Goal: Task Accomplishment & Management: Use online tool/utility

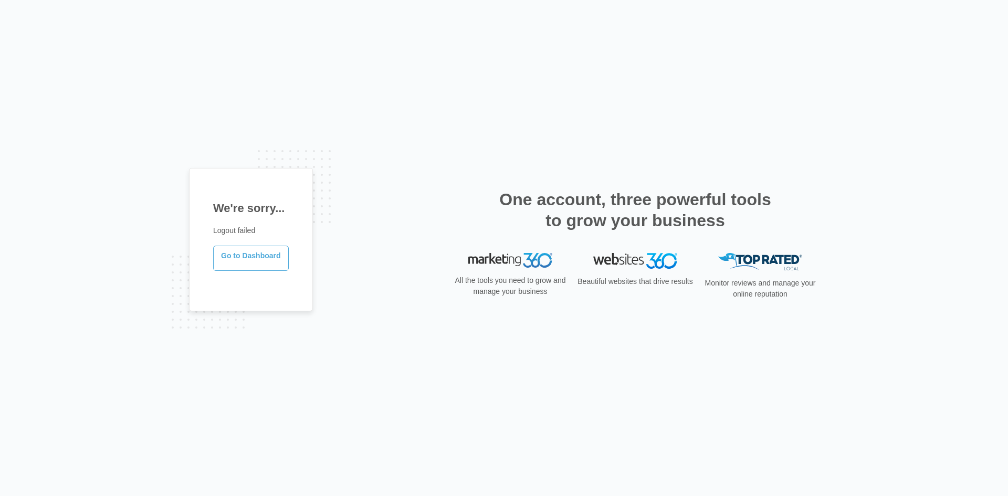
drag, startPoint x: 0, startPoint y: 0, endPoint x: 259, endPoint y: 255, distance: 363.0
click at [259, 255] on link "Go to Dashboard" at bounding box center [251, 258] width 76 height 25
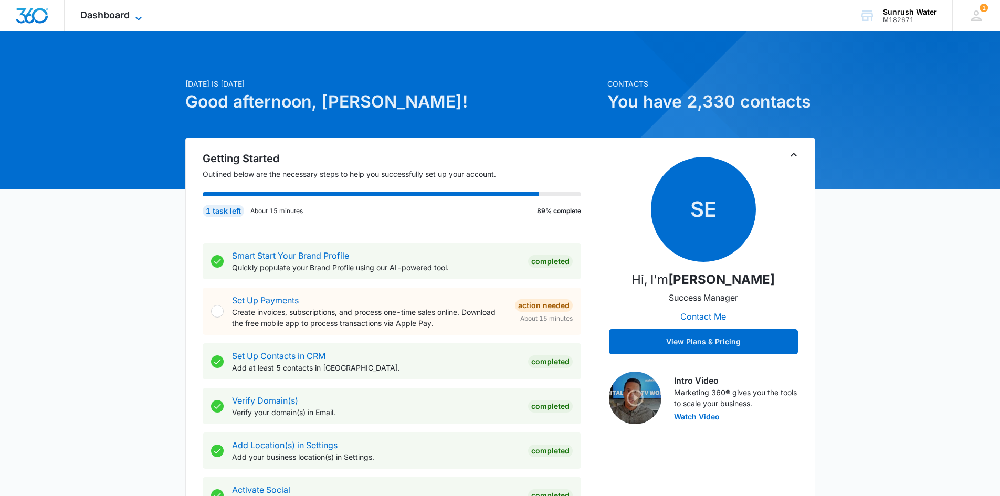
click at [109, 16] on span "Dashboard" at bounding box center [104, 14] width 49 height 11
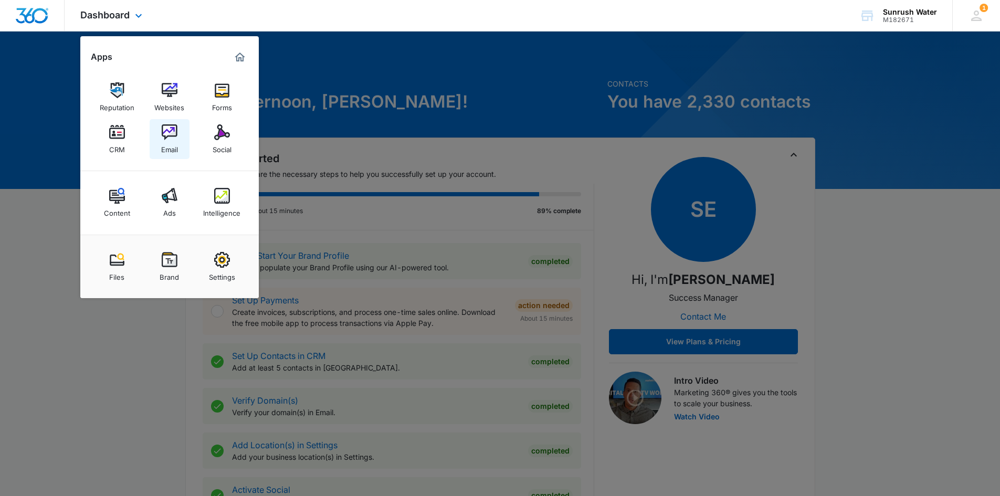
click at [151, 127] on link "Email" at bounding box center [170, 139] width 40 height 40
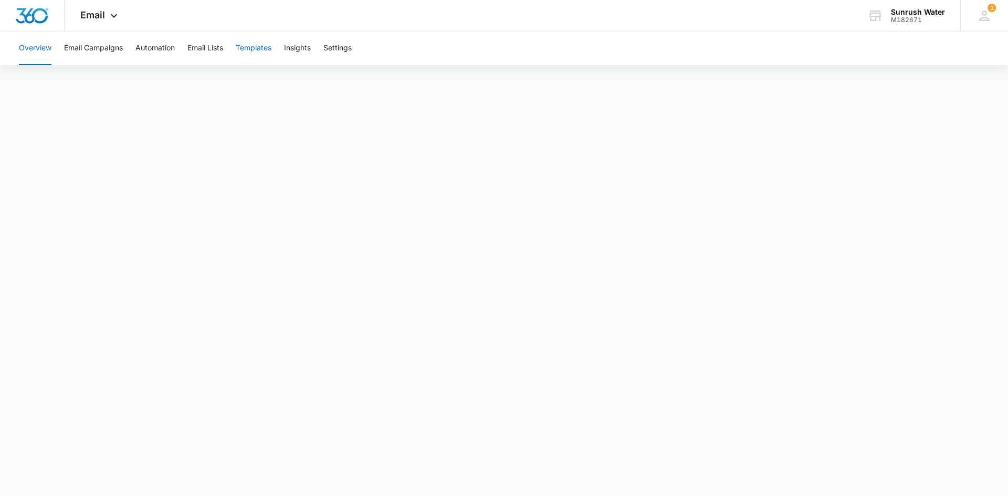
click at [247, 46] on button "Templates" at bounding box center [254, 48] width 36 height 34
click at [103, 43] on button "Email Campaigns" at bounding box center [93, 48] width 59 height 34
